Goal: Information Seeking & Learning: Understand process/instructions

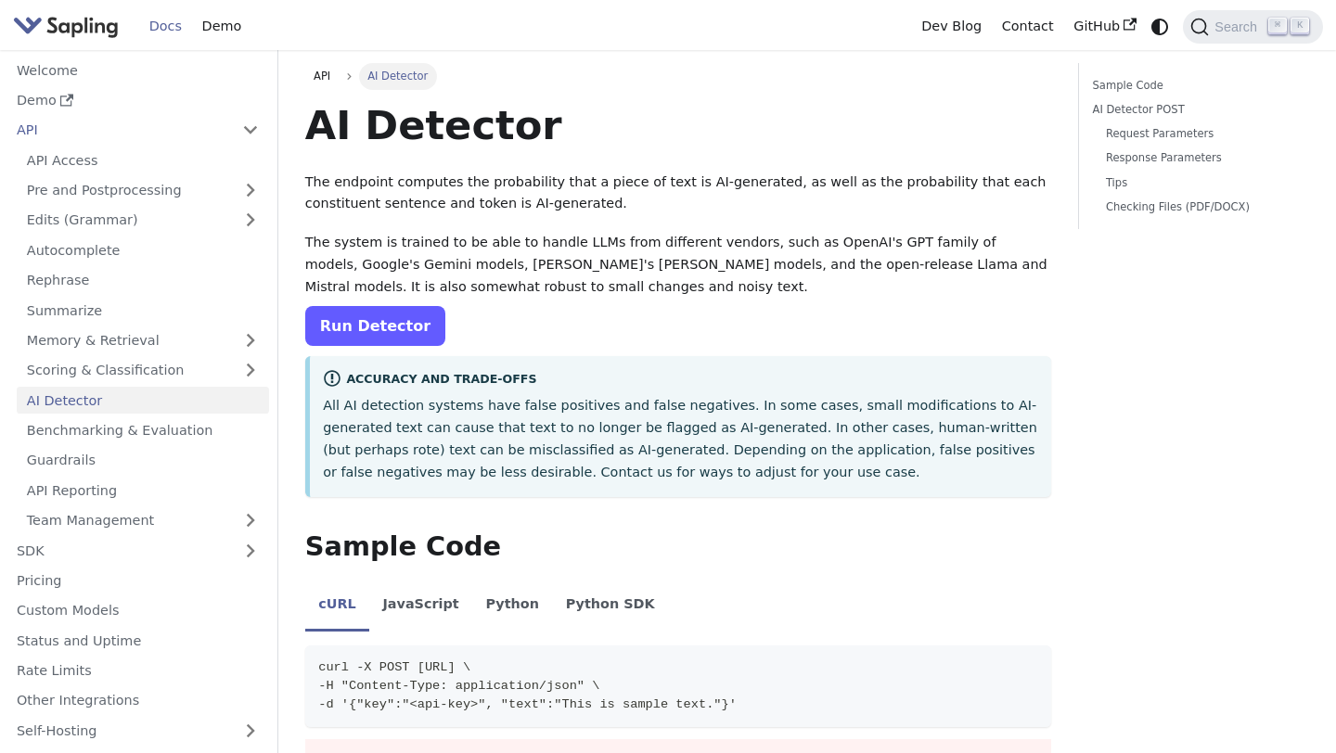
click at [372, 327] on link "Run Detector" at bounding box center [375, 326] width 140 height 40
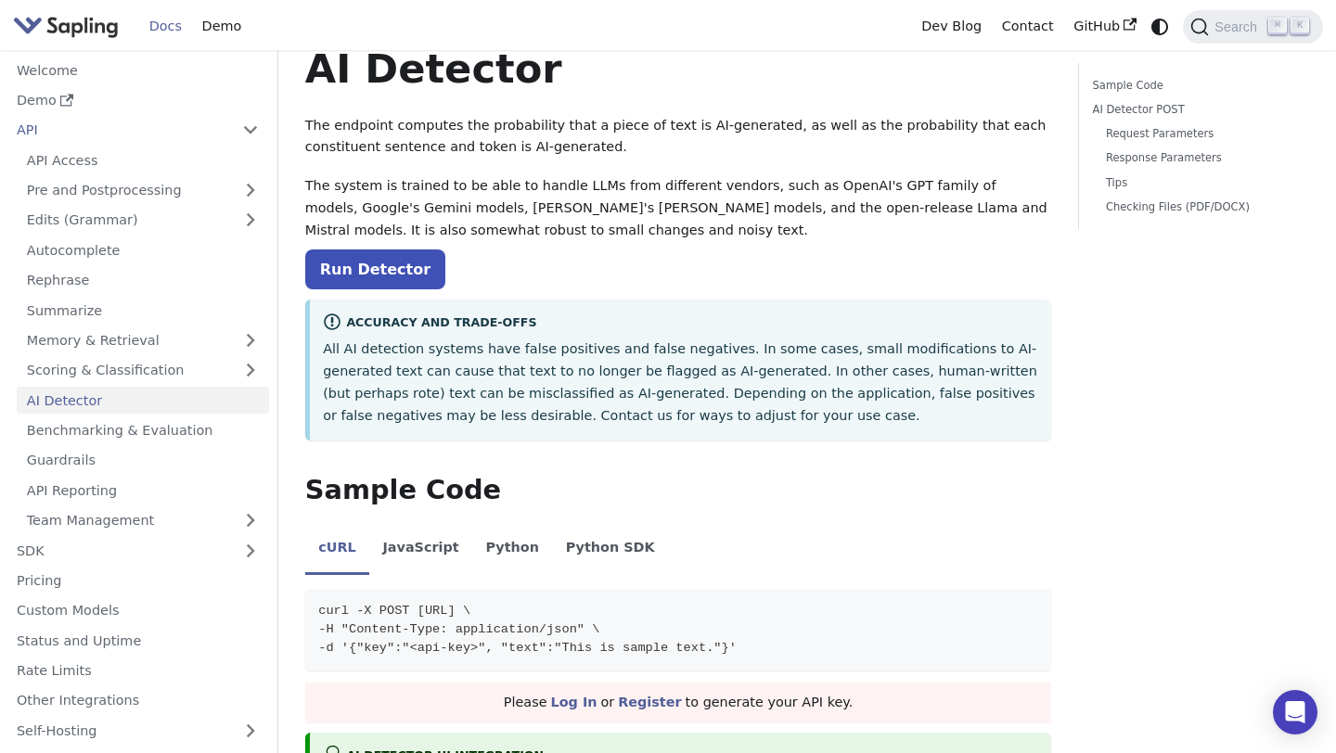
scroll to position [59, 0]
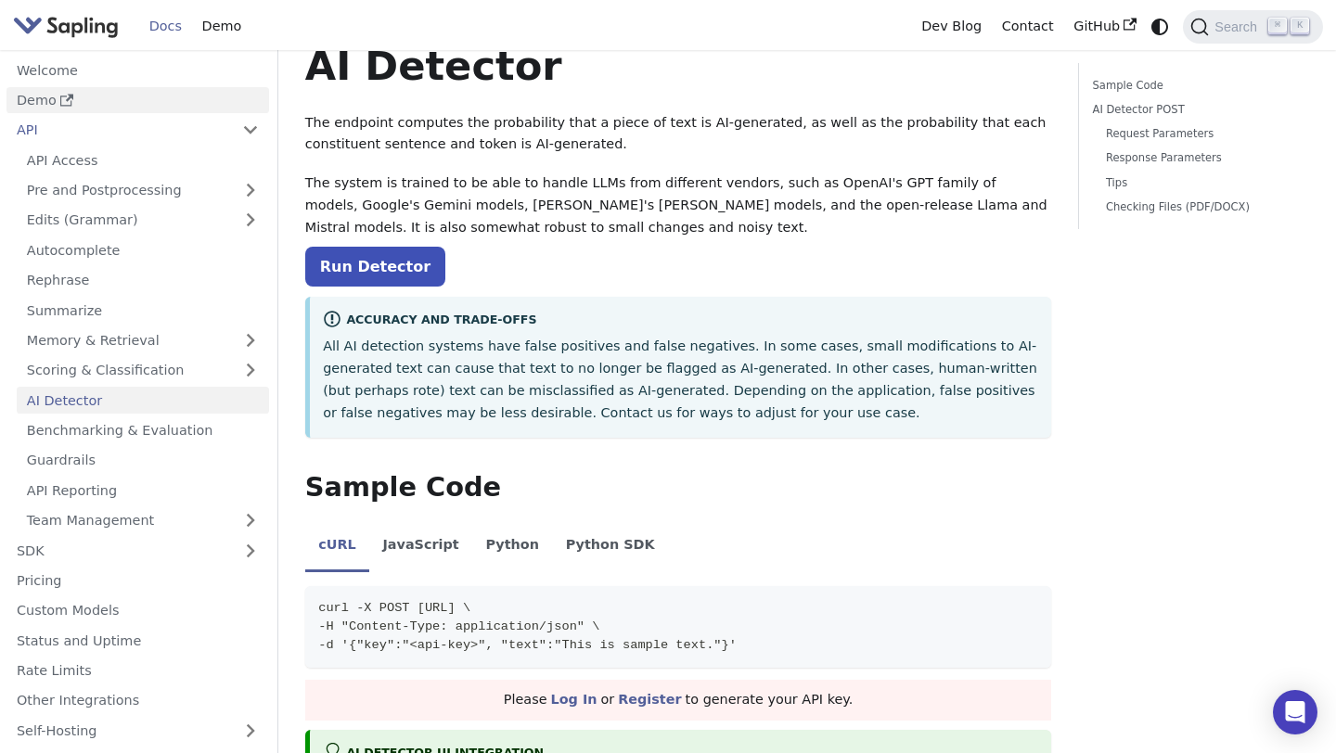
click at [222, 88] on link "Demo" at bounding box center [137, 100] width 263 height 27
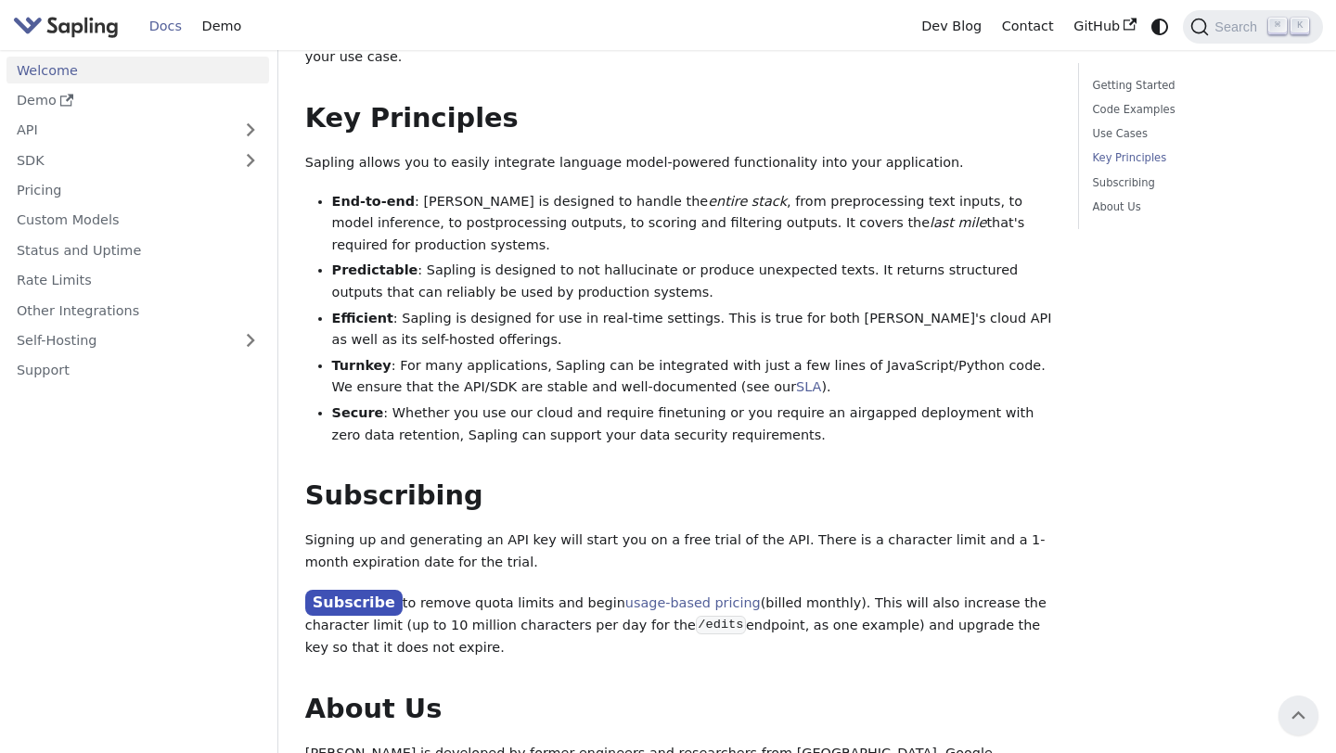
scroll to position [1137, 0]
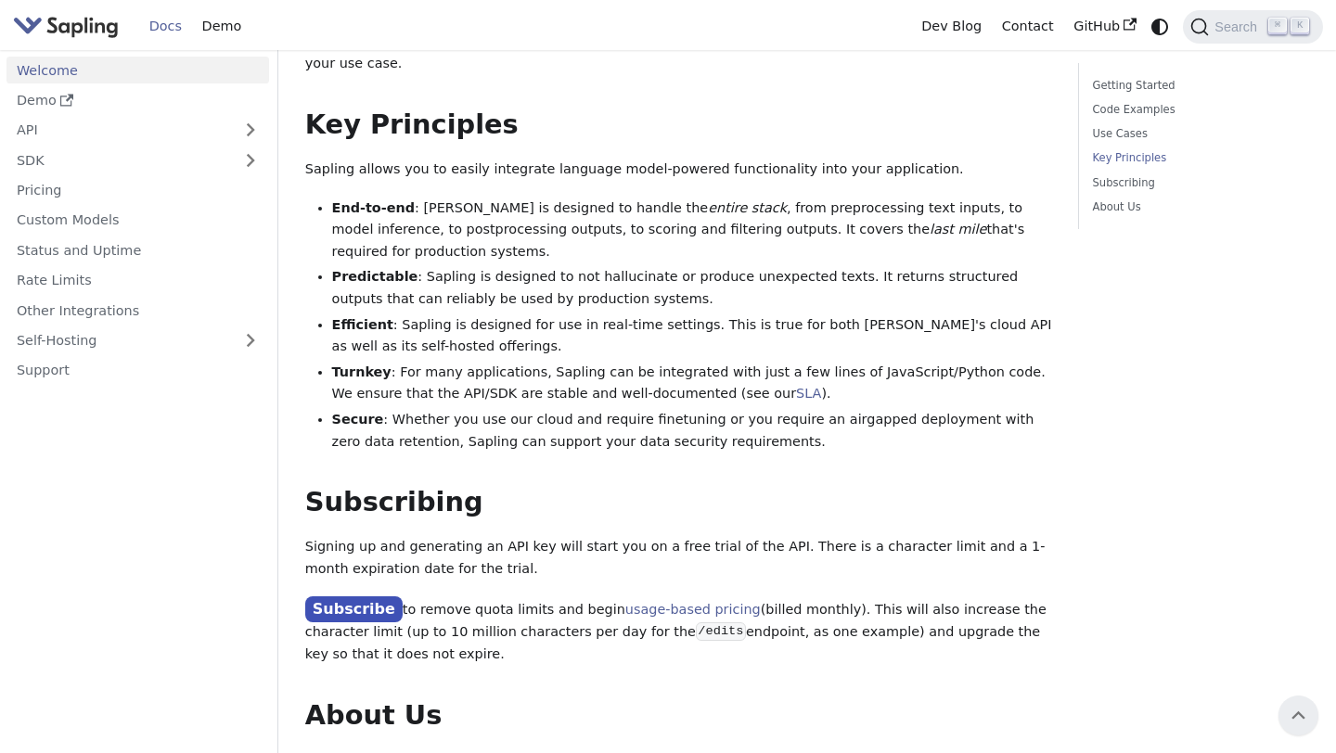
click at [243, 71] on link "Welcome" at bounding box center [137, 70] width 263 height 27
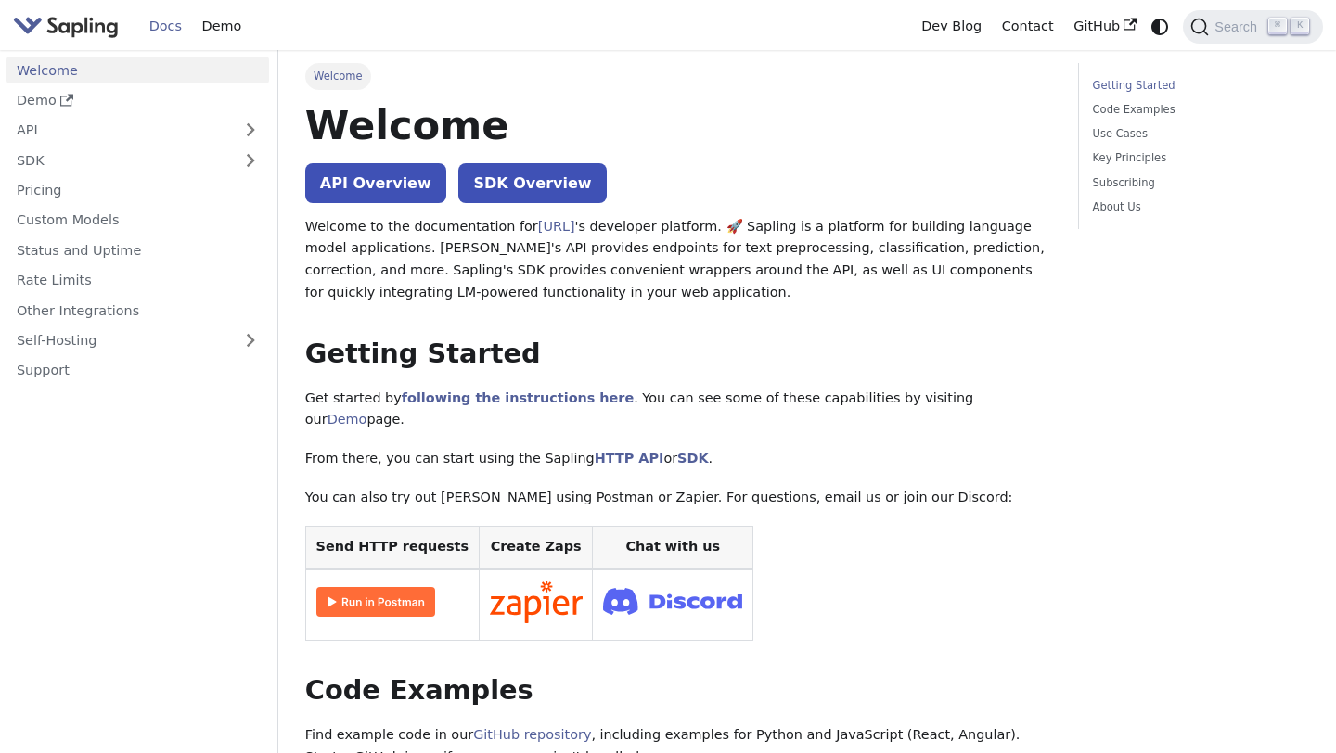
click at [1127, 84] on link "Getting Started" at bounding box center [1198, 86] width 210 height 18
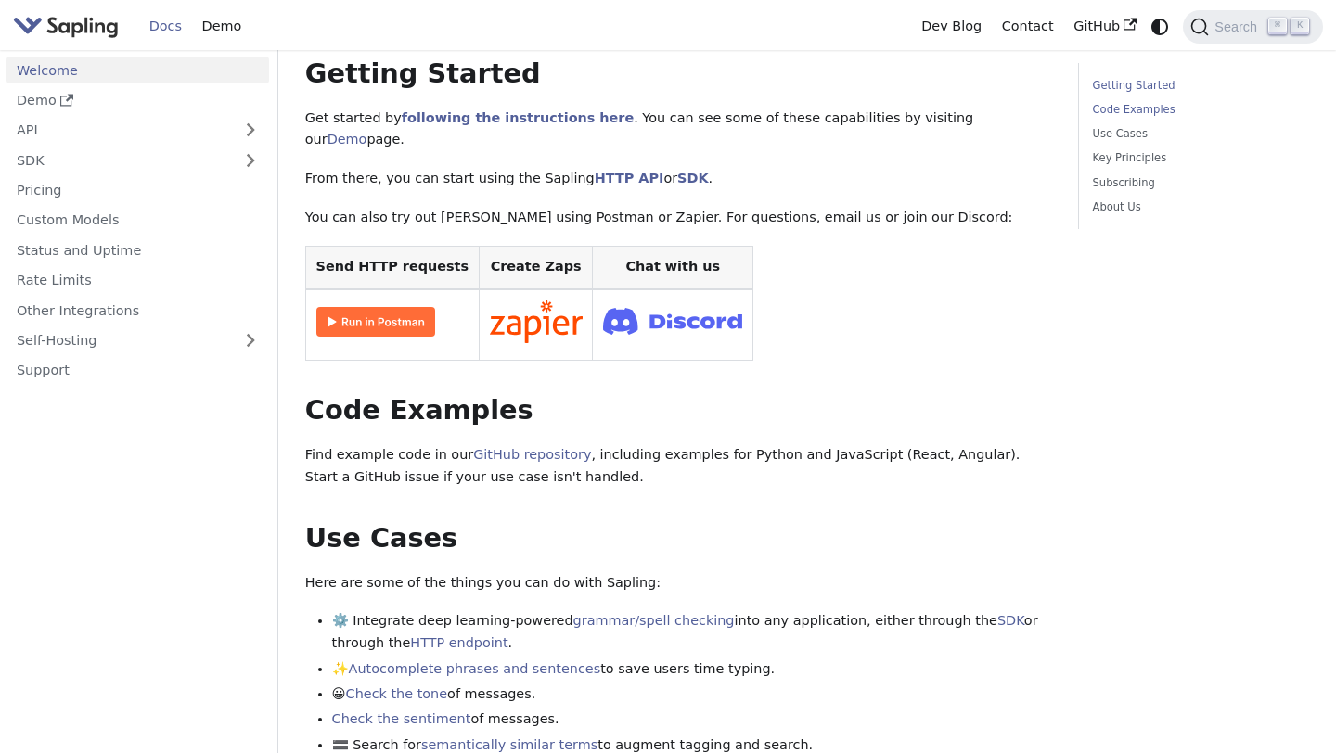
click at [1126, 118] on link "Code Examples" at bounding box center [1198, 110] width 210 height 18
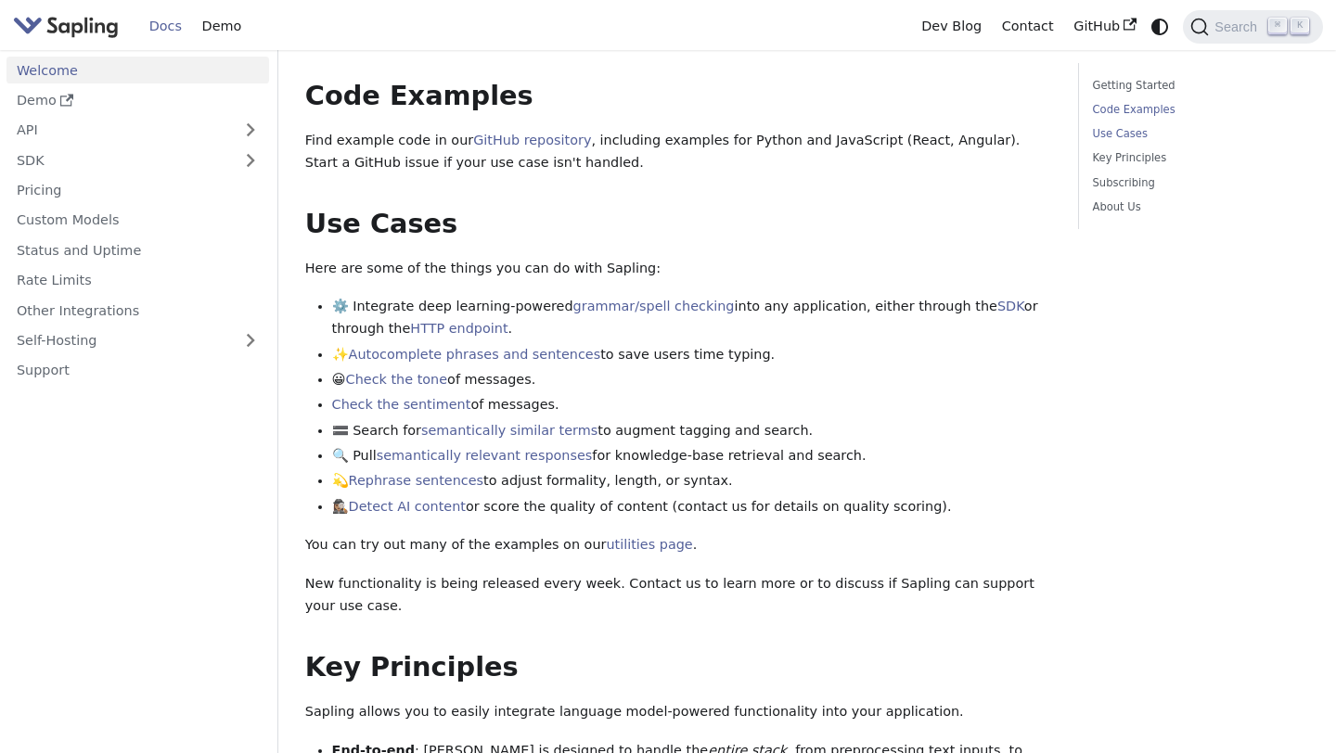
click at [1125, 135] on link "Use Cases" at bounding box center [1198, 134] width 210 height 18
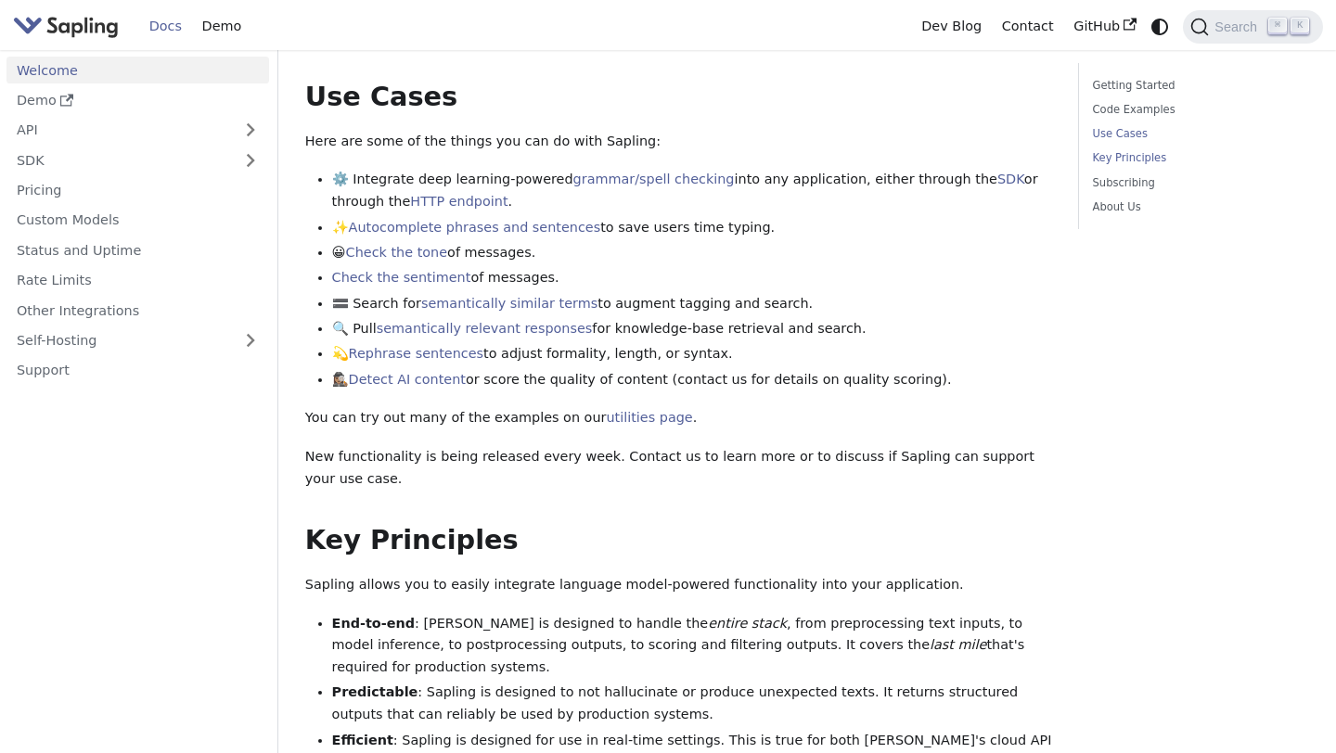
click at [1126, 156] on link "Key Principles" at bounding box center [1198, 158] width 210 height 18
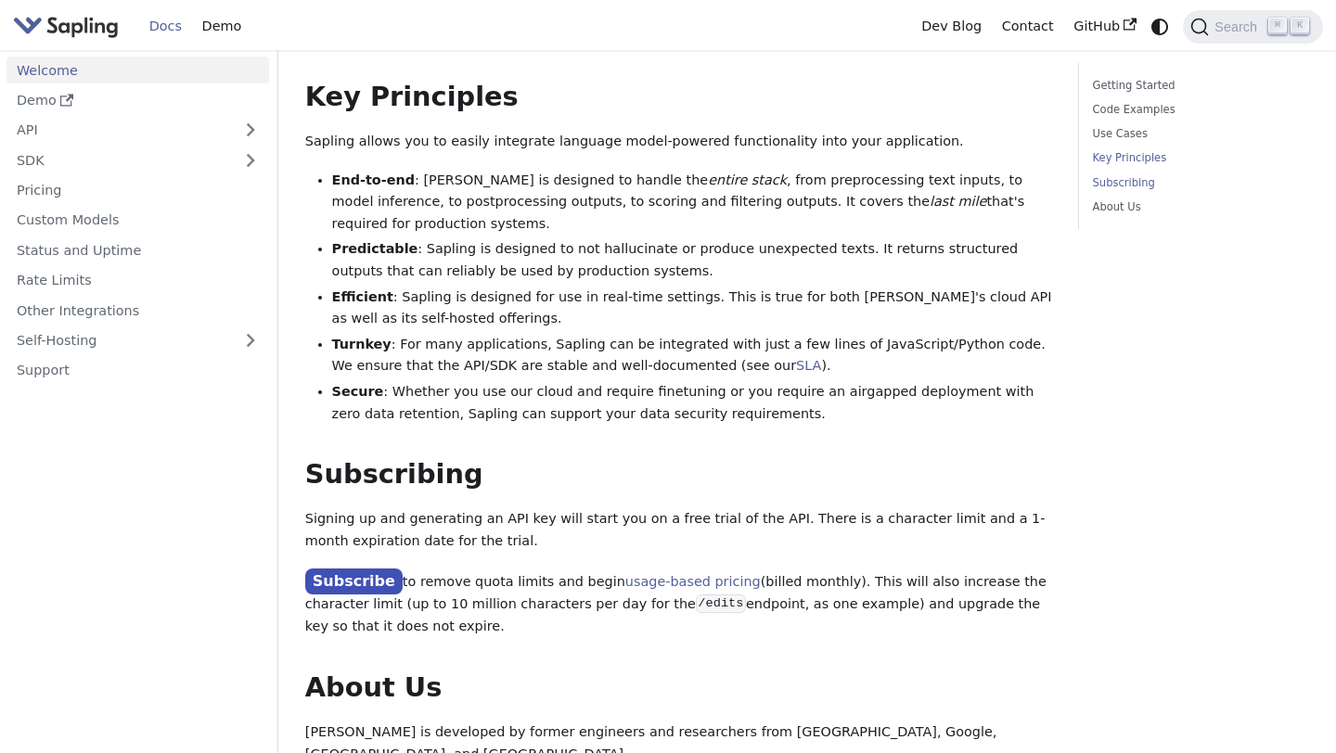
click at [1127, 182] on link "Subscribing" at bounding box center [1198, 183] width 210 height 18
